Goal: Find specific page/section

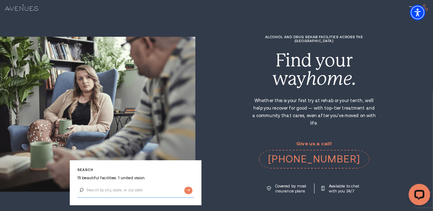
click at [122, 186] on input "Search by city, state, or zip code" at bounding box center [135, 190] width 117 height 15
type input "08204"
click at [187, 189] on input "Submit button" at bounding box center [188, 191] width 8 height 8
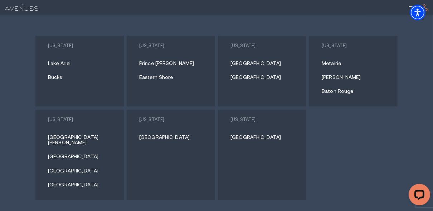
scroll to position [3022, 0]
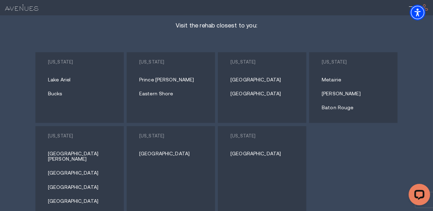
click at [52, 77] on link "Lake Ariel" at bounding box center [82, 79] width 68 height 5
